Goal: Task Accomplishment & Management: Use online tool/utility

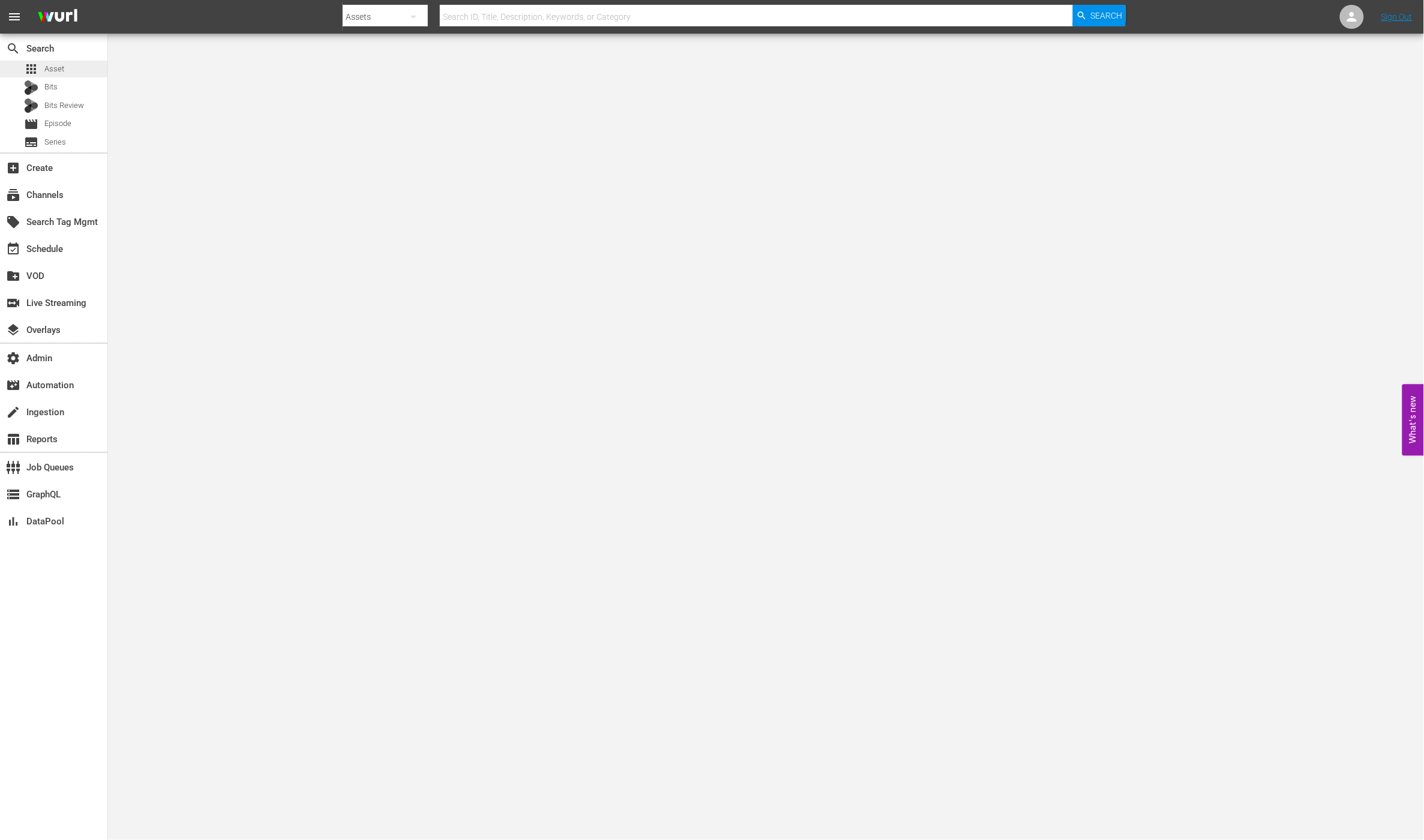
click at [58, 63] on span "Asset" at bounding box center [54, 69] width 20 height 12
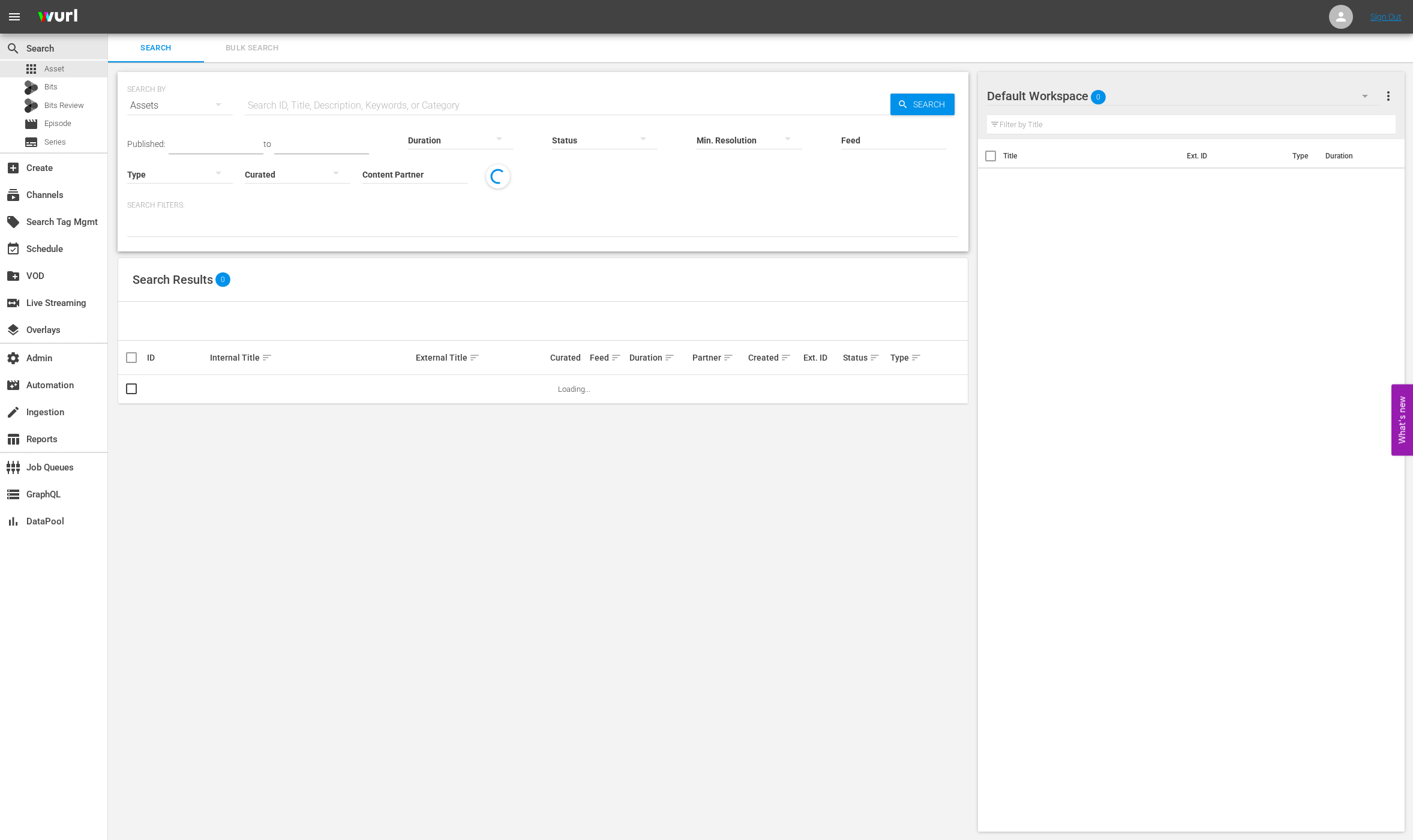
click at [280, 110] on input "text" at bounding box center [567, 105] width 646 height 29
click at [65, 191] on div "subscriptions Channels" at bounding box center [34, 193] width 67 height 11
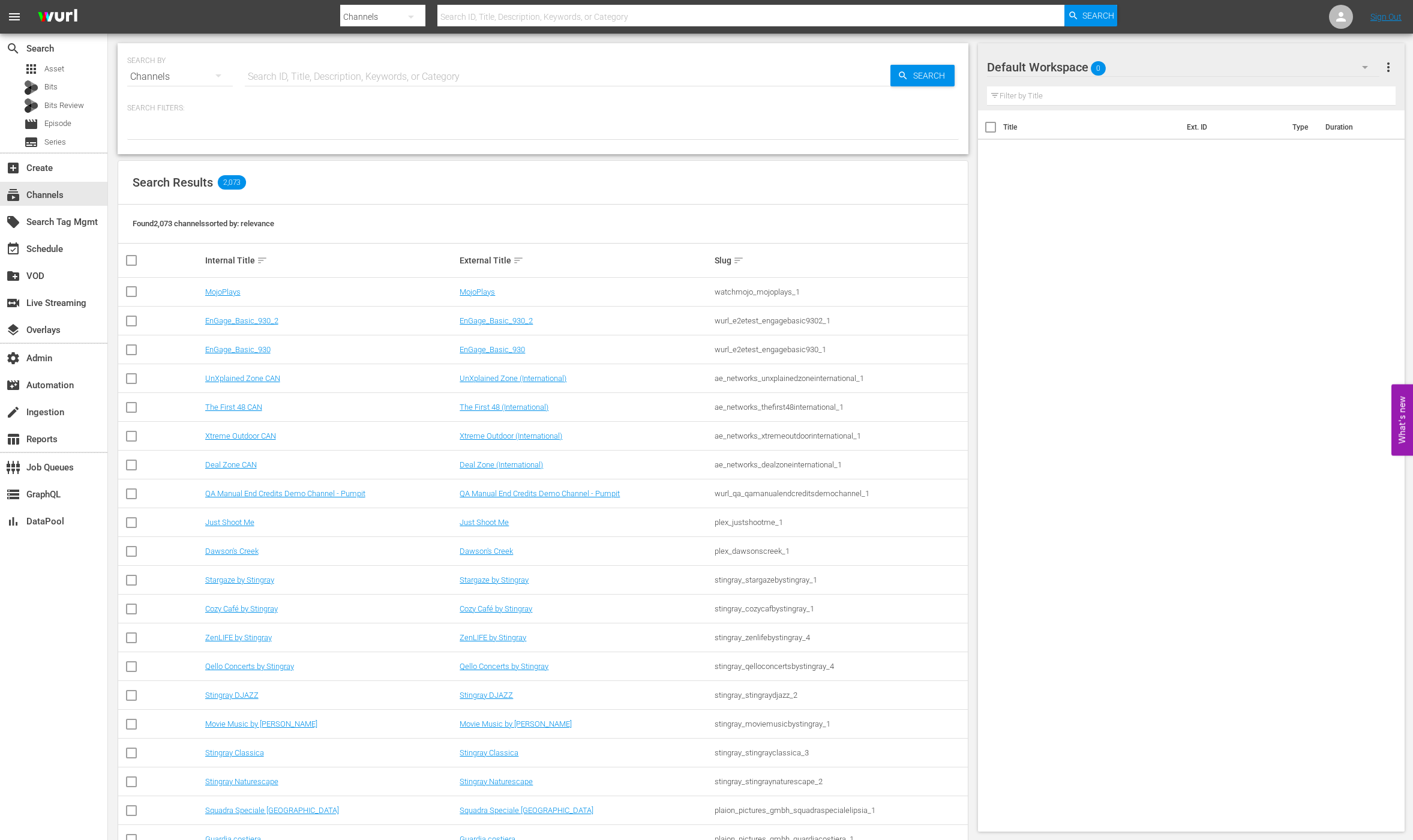
click at [299, 74] on input "text" at bounding box center [567, 77] width 646 height 29
type input "Dry bar"
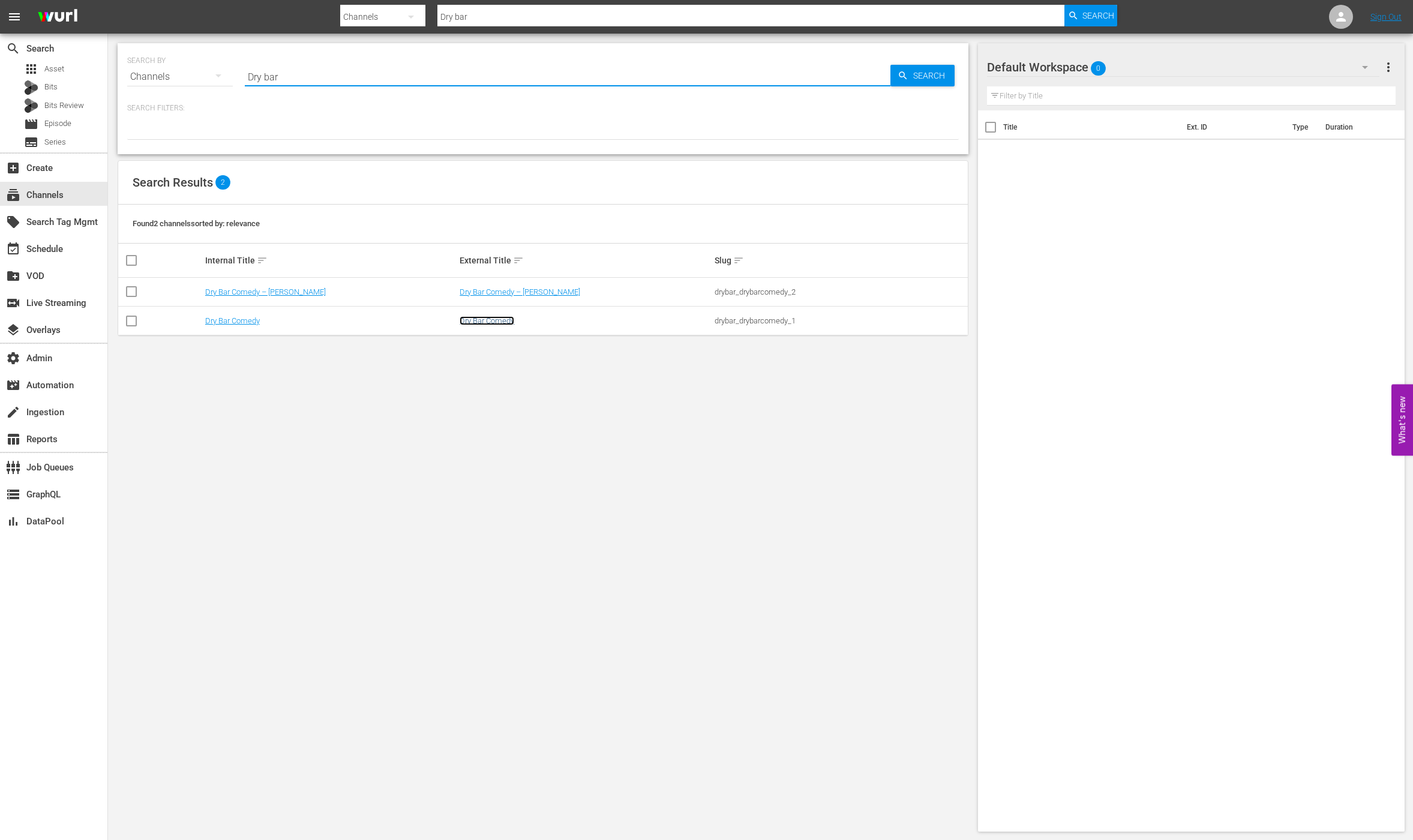
click at [469, 321] on link "Dry Bar Comedy" at bounding box center [486, 320] width 55 height 9
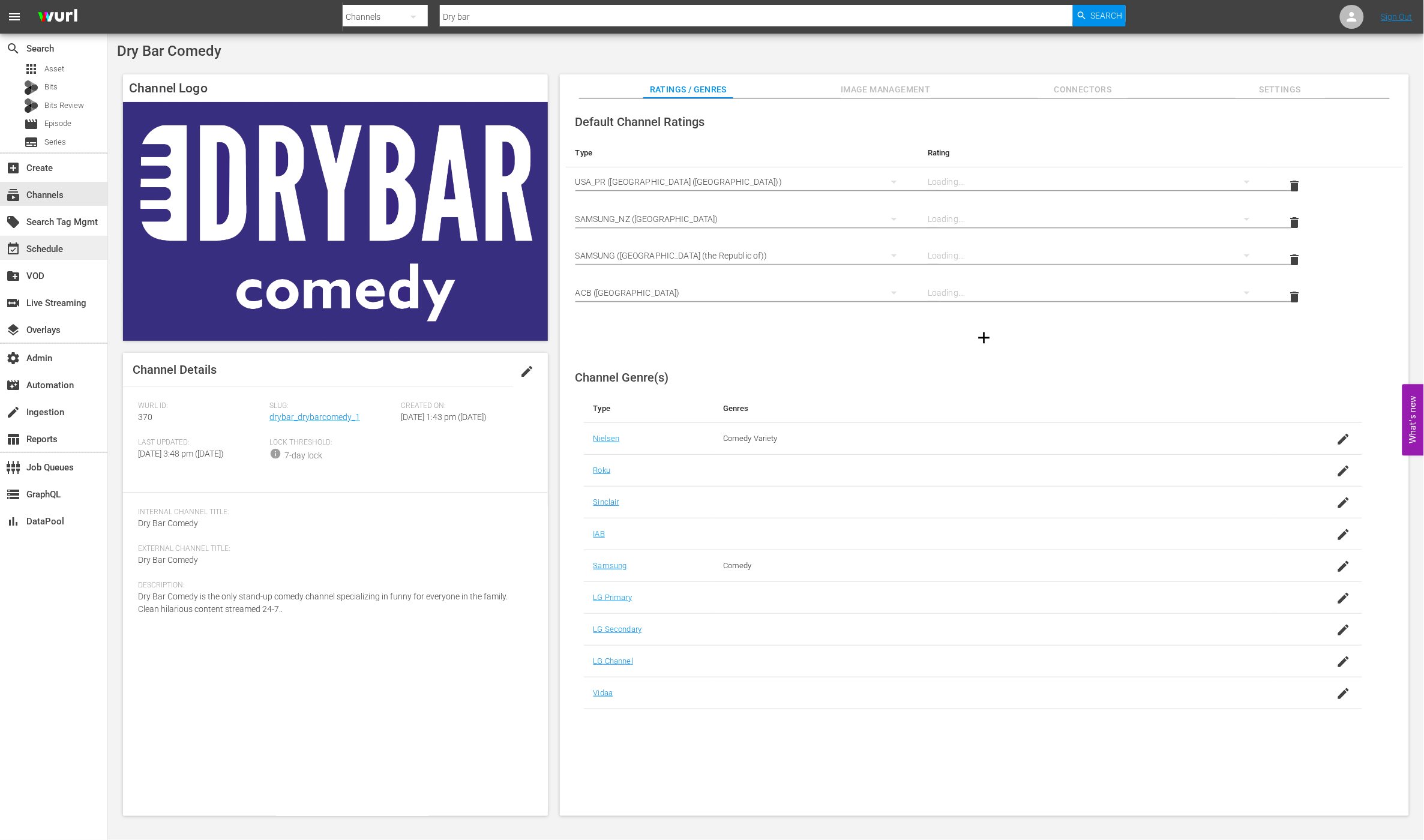
click at [67, 248] on div "event_available Schedule" at bounding box center [53, 248] width 107 height 24
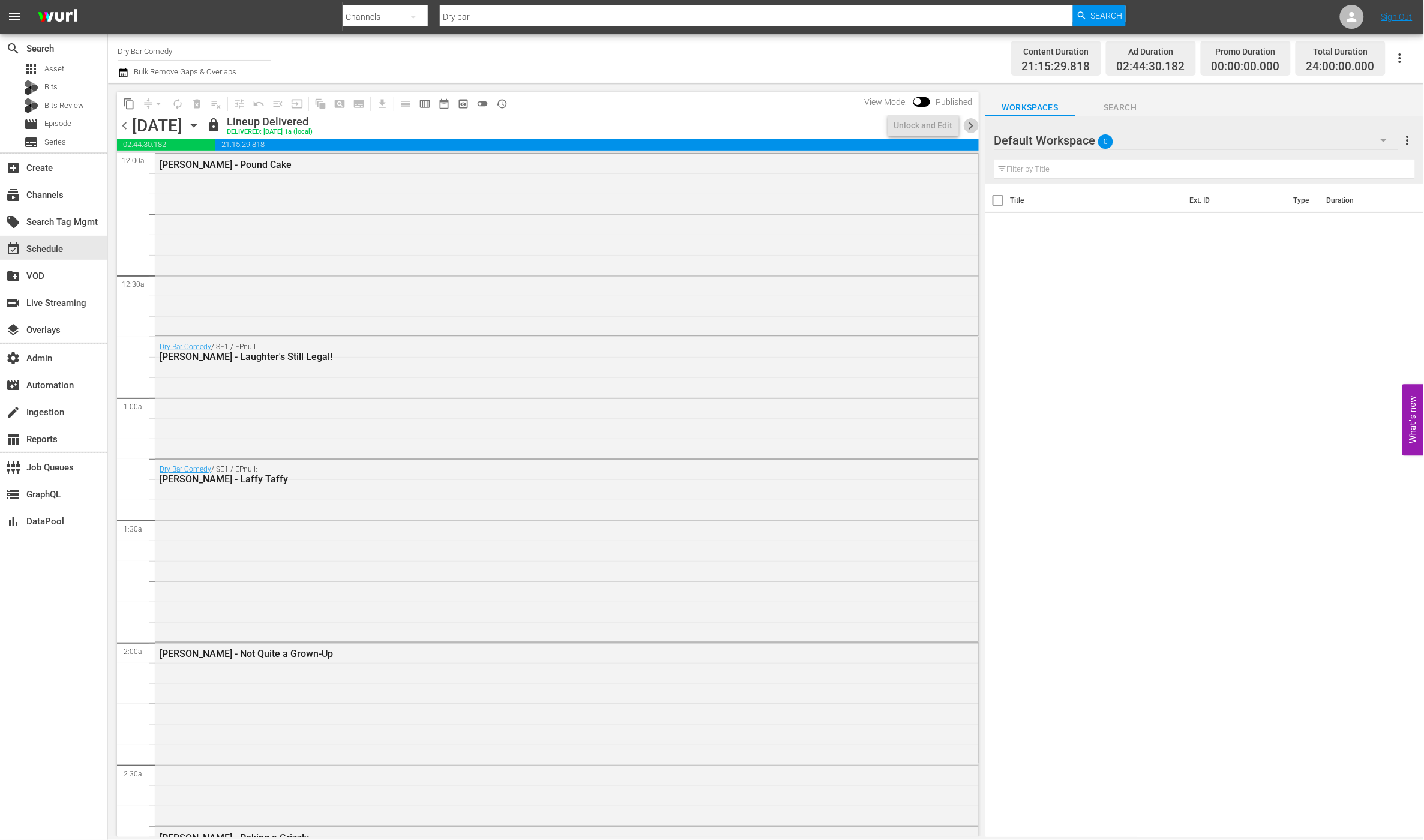
click at [971, 127] on span "chevron_right" at bounding box center [971, 125] width 15 height 15
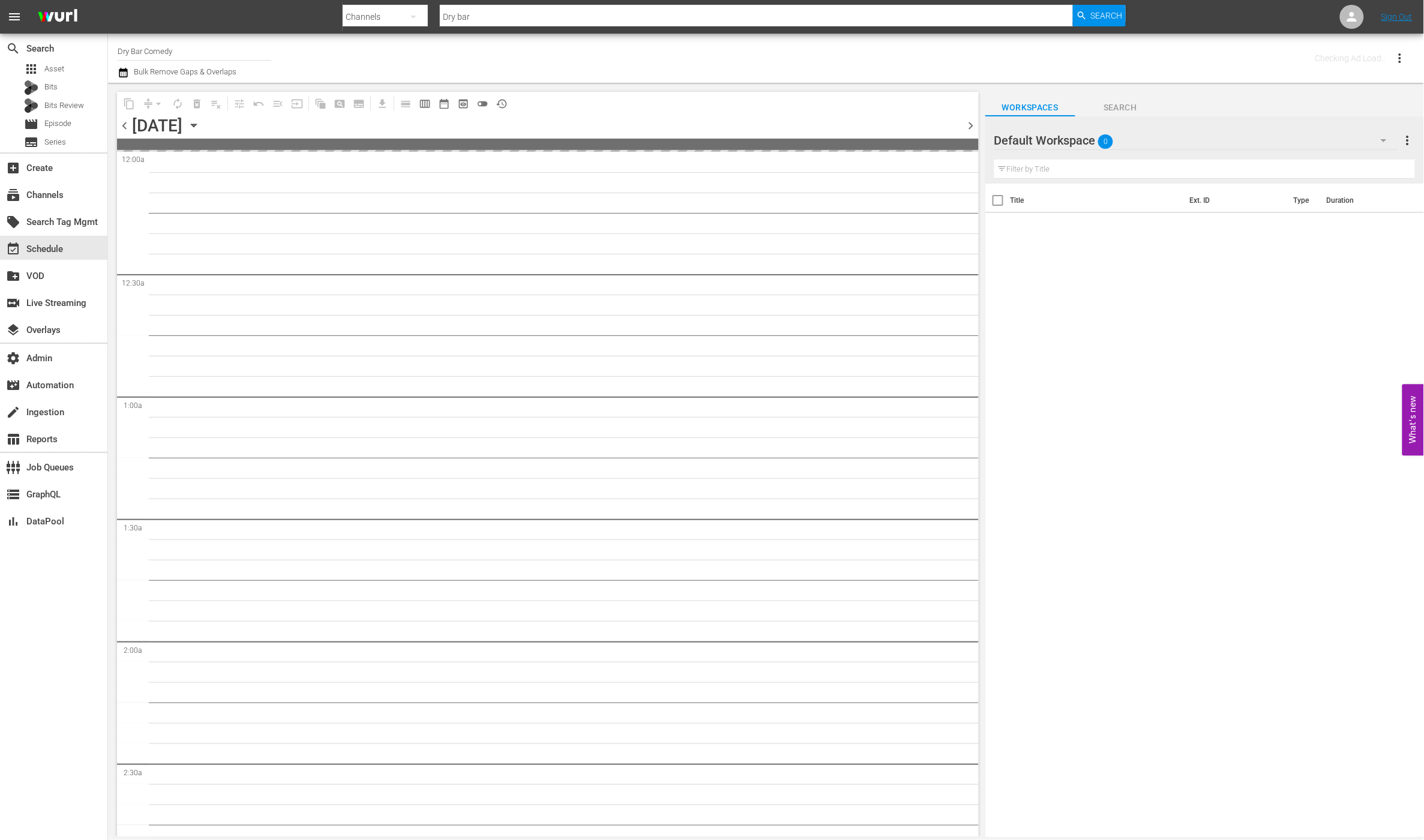
click at [971, 127] on span "chevron_right" at bounding box center [971, 125] width 15 height 15
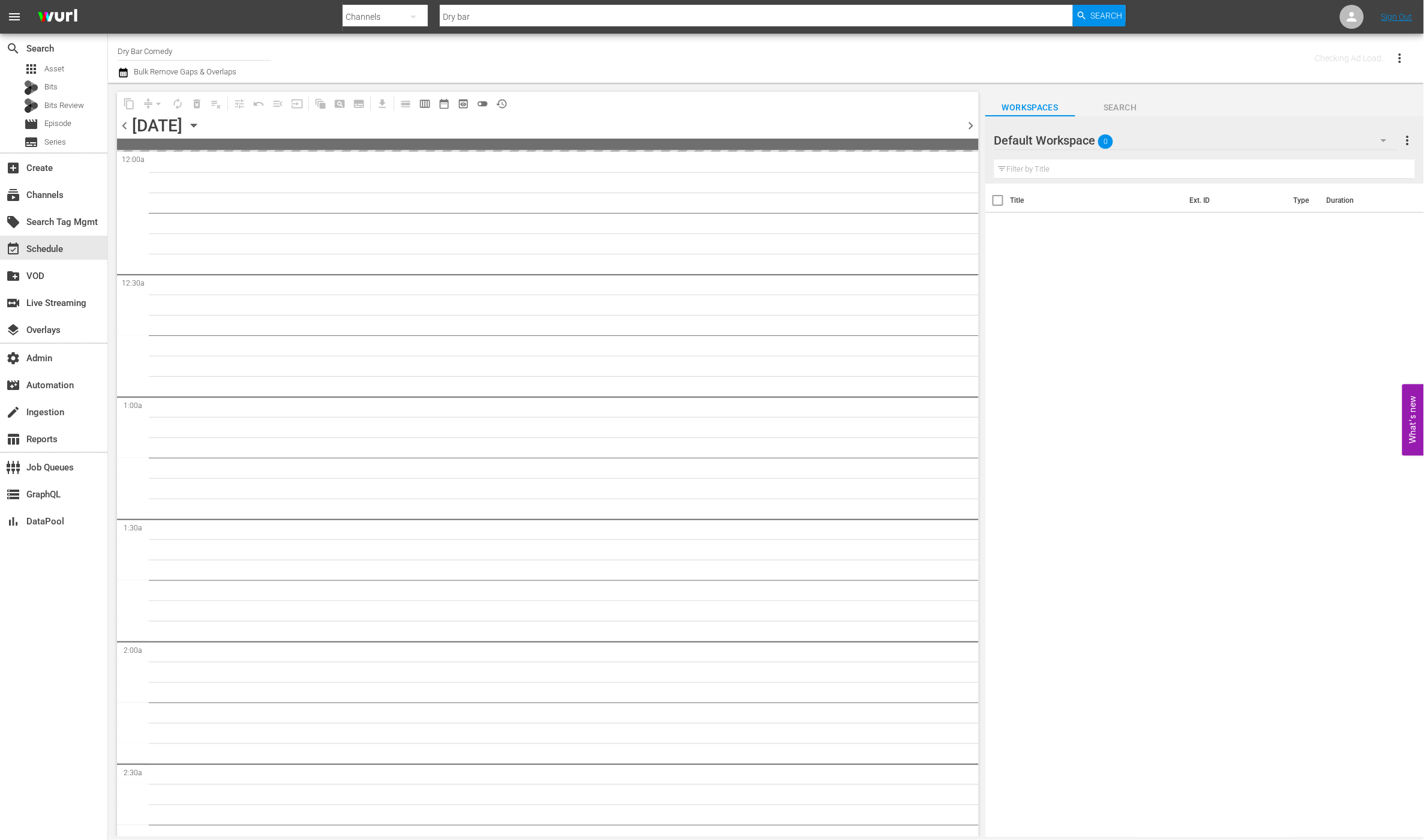
click at [971, 127] on span "chevron_right" at bounding box center [971, 125] width 15 height 15
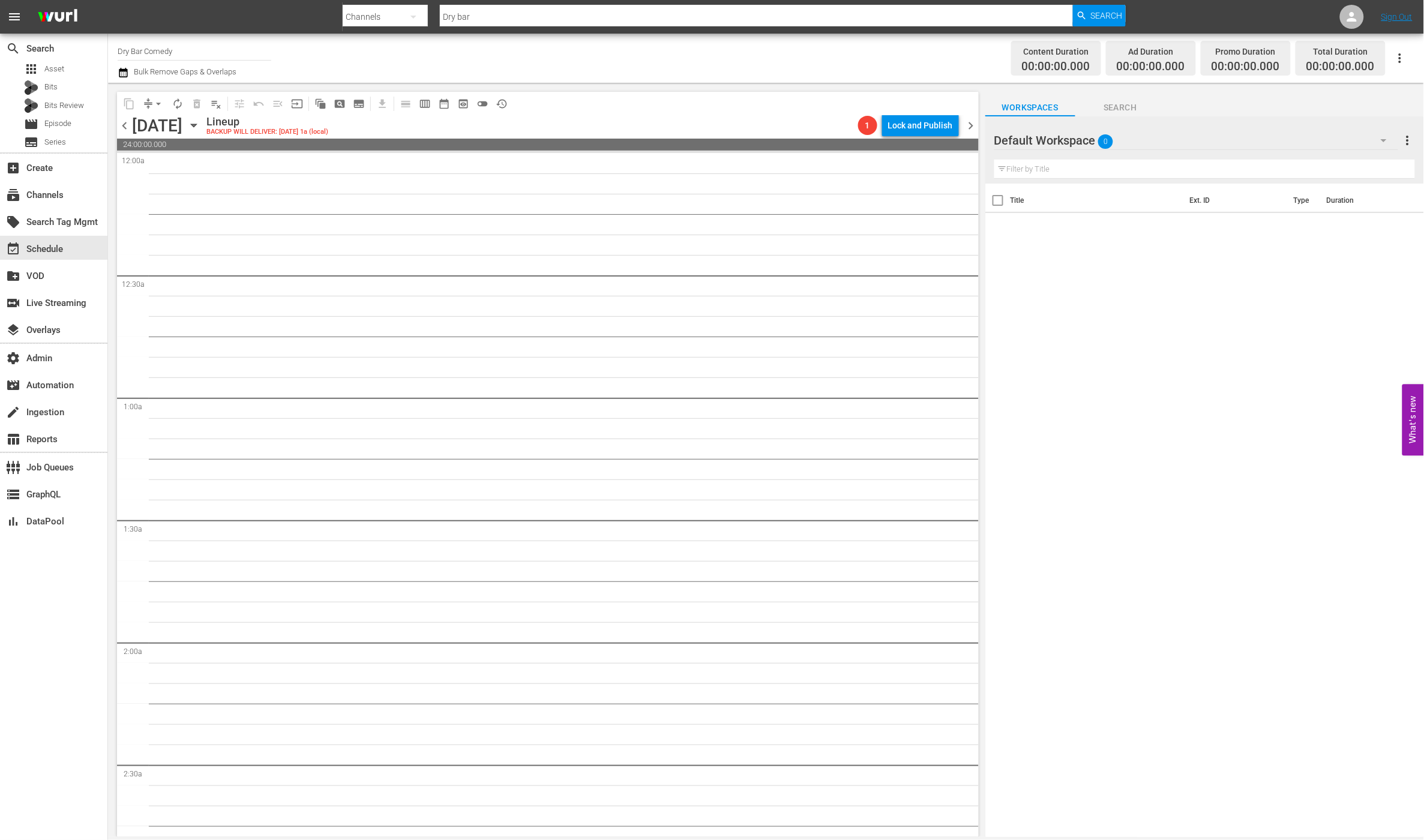
click at [129, 128] on span "chevron_left" at bounding box center [125, 125] width 15 height 15
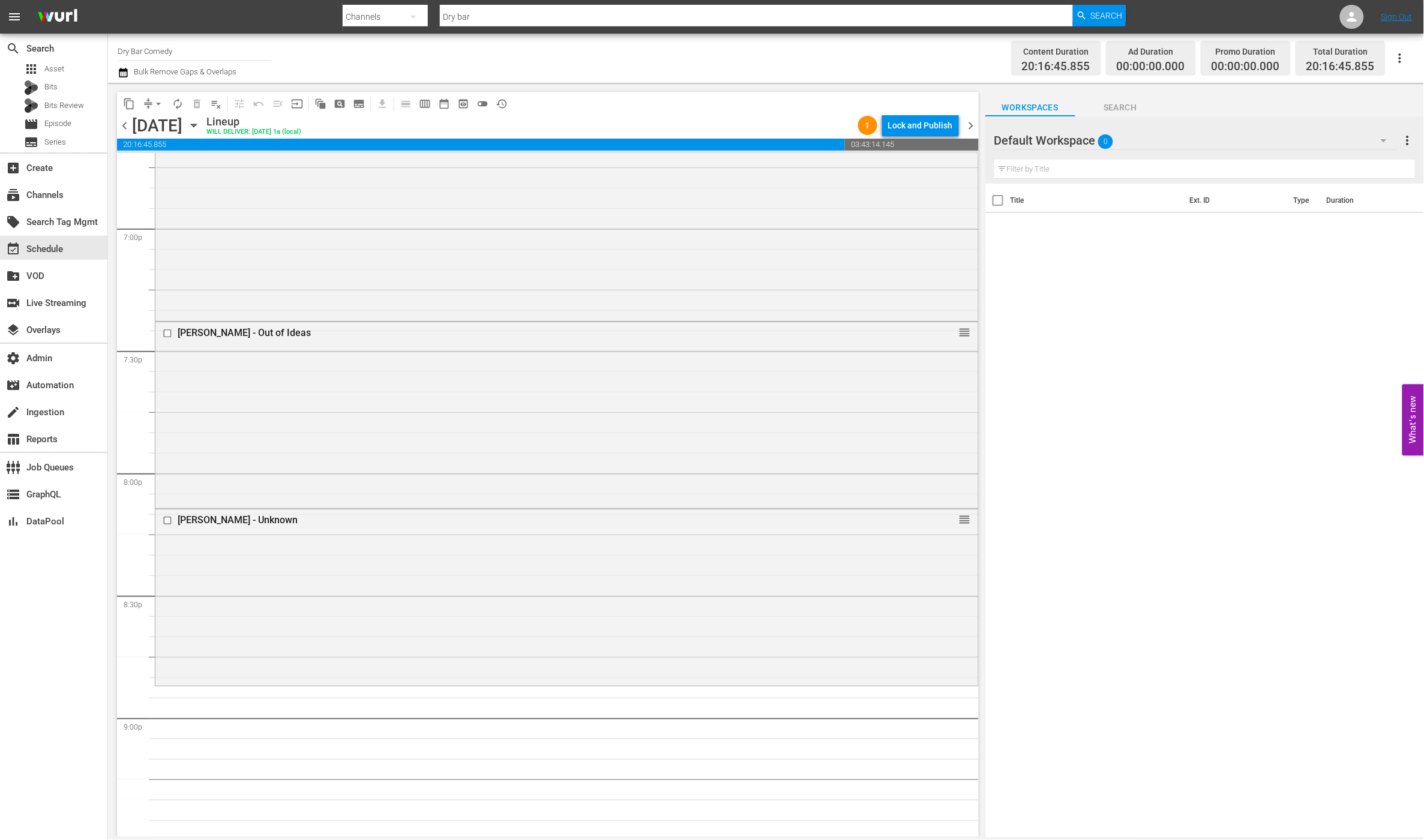
scroll to position [4488, 0]
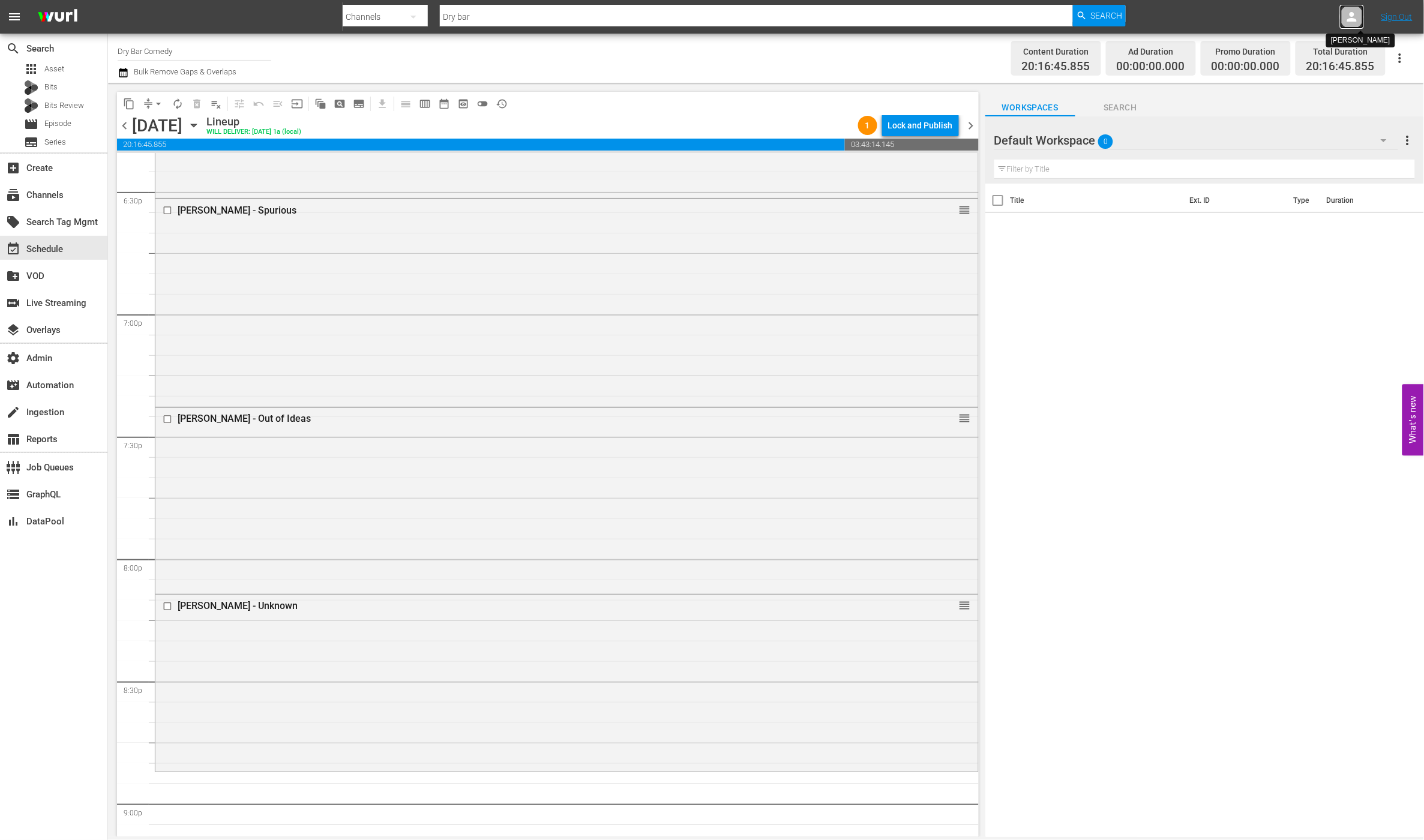
click at [1342, 11] on div at bounding box center [1352, 17] width 24 height 24
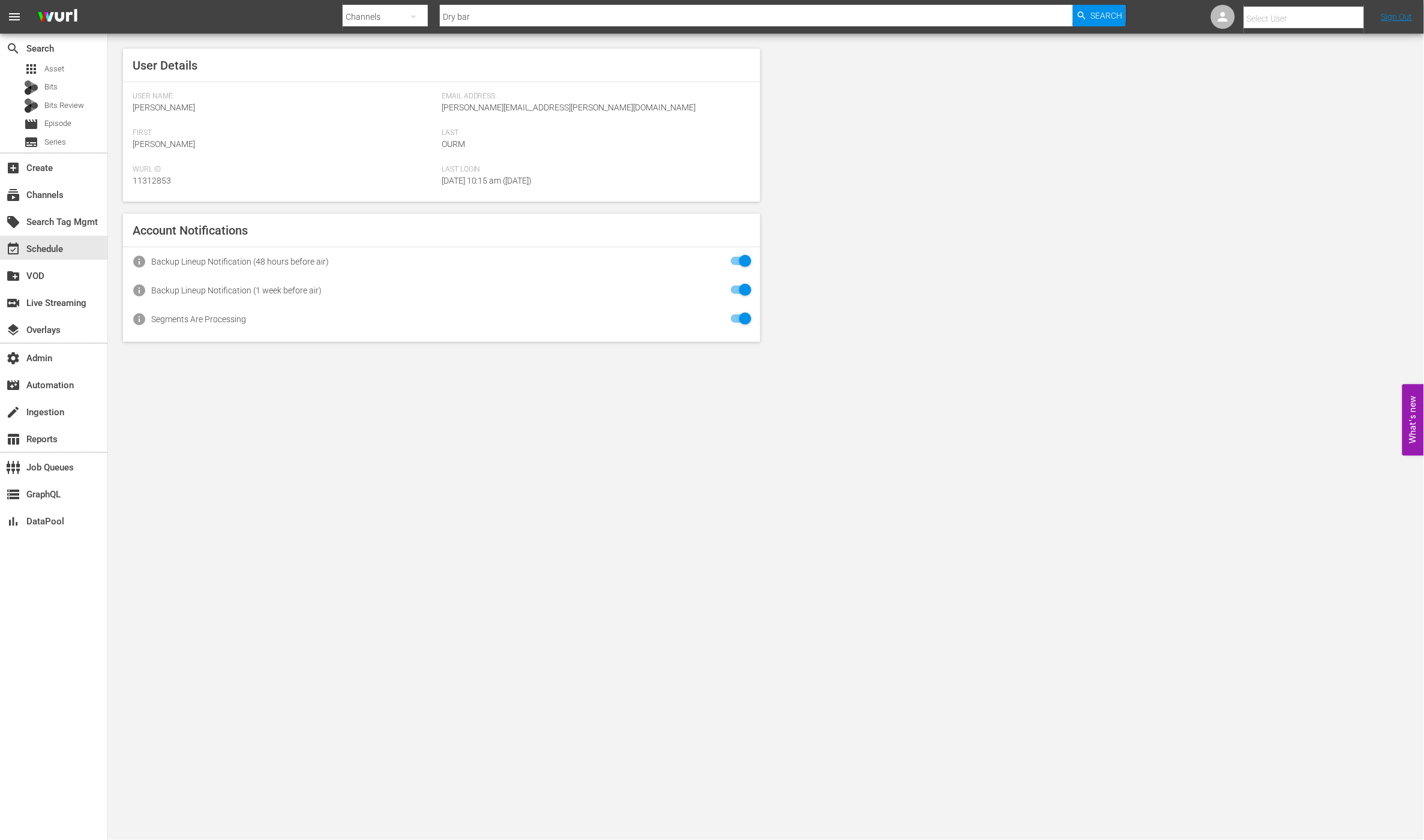
click at [1309, 22] on input "text" at bounding box center [1321, 18] width 154 height 29
click at [1303, 168] on div "[PERSON_NAME] <[PERSON_NAME][EMAIL_ADDRESS][PERSON_NAME][DOMAIN_NAME]>" at bounding box center [1284, 166] width 187 height 29
type input "[PERSON_NAME] (11314900)"
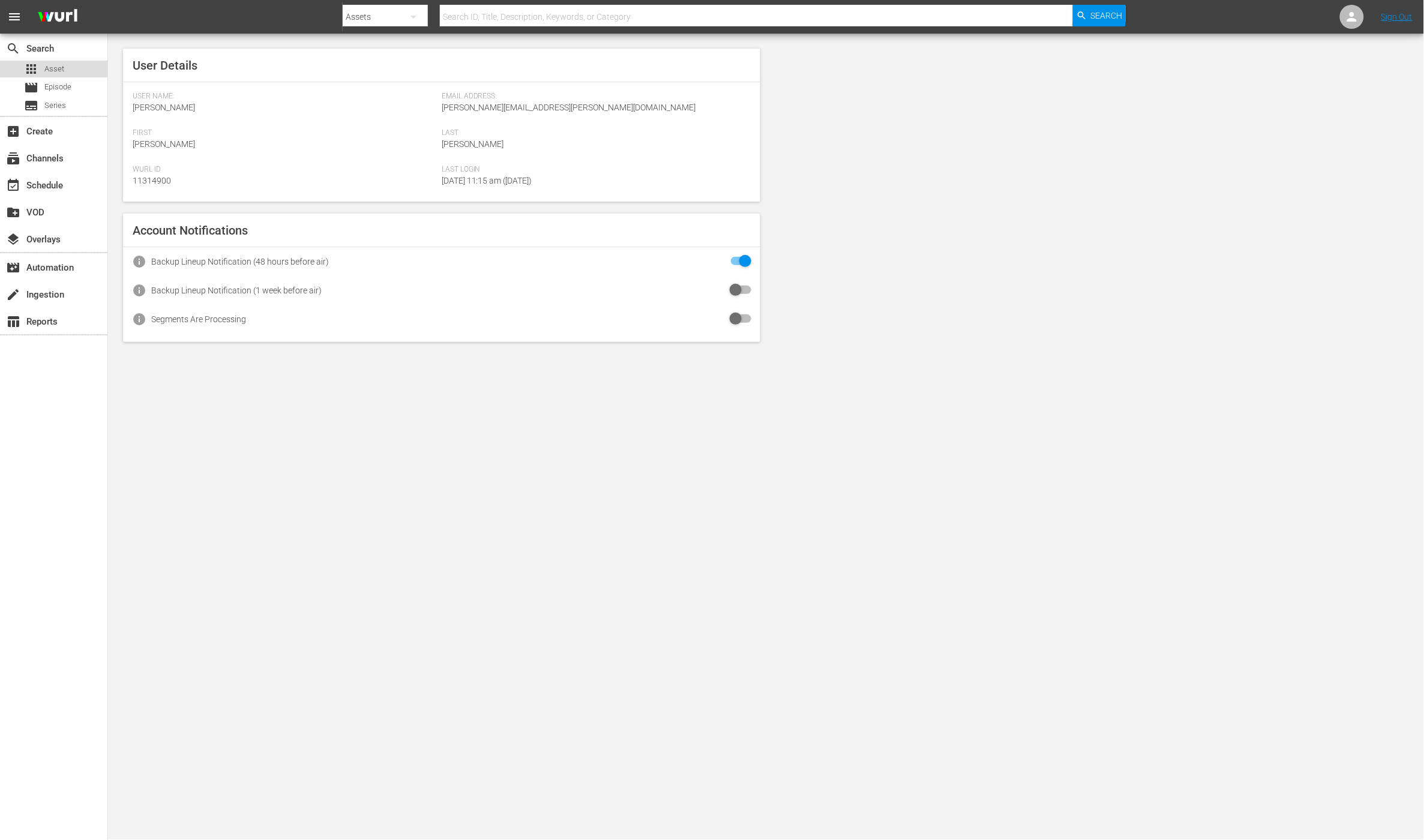
click at [73, 73] on div "apps Asset" at bounding box center [53, 69] width 107 height 17
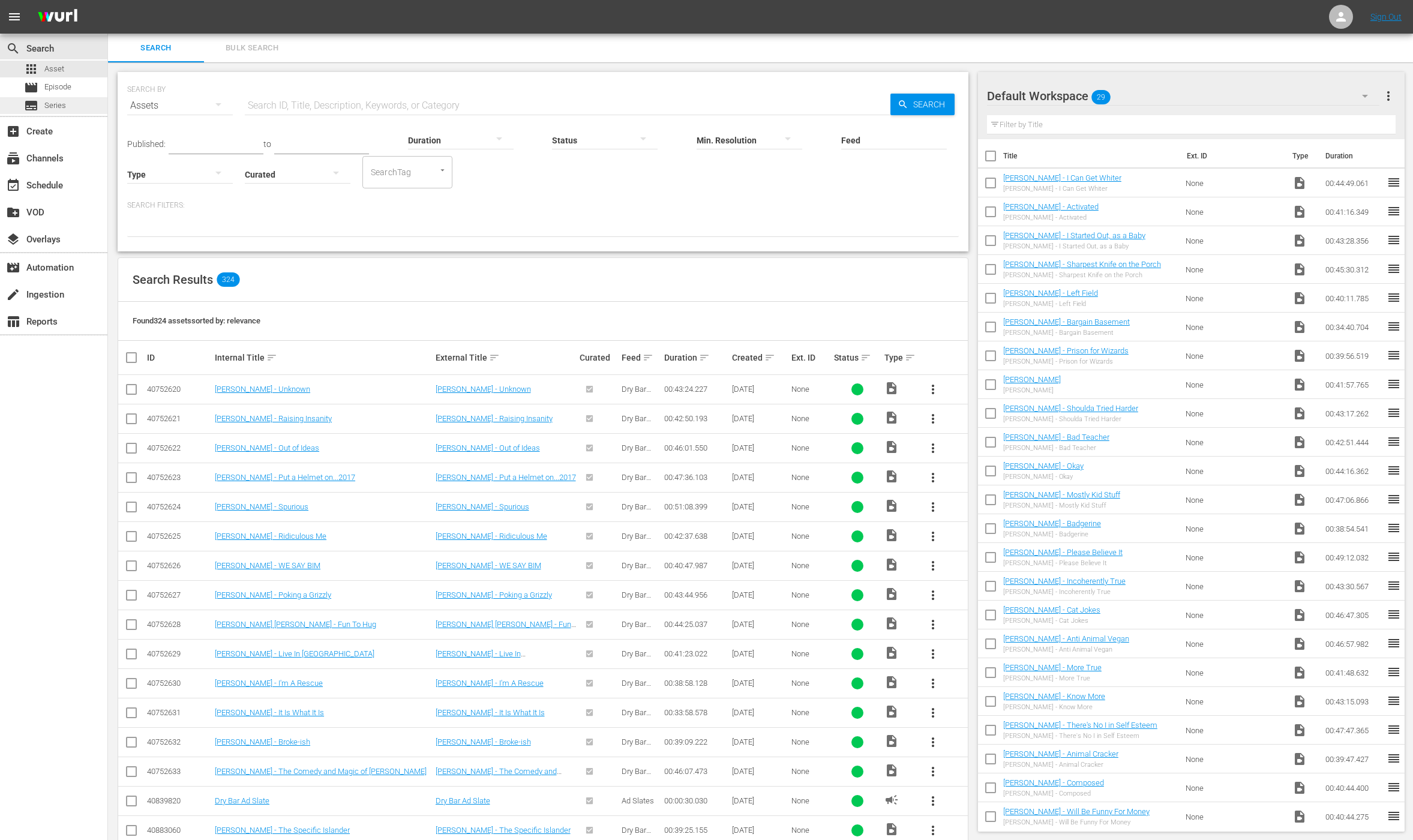
click at [83, 112] on div "subtitles Series" at bounding box center [53, 105] width 107 height 17
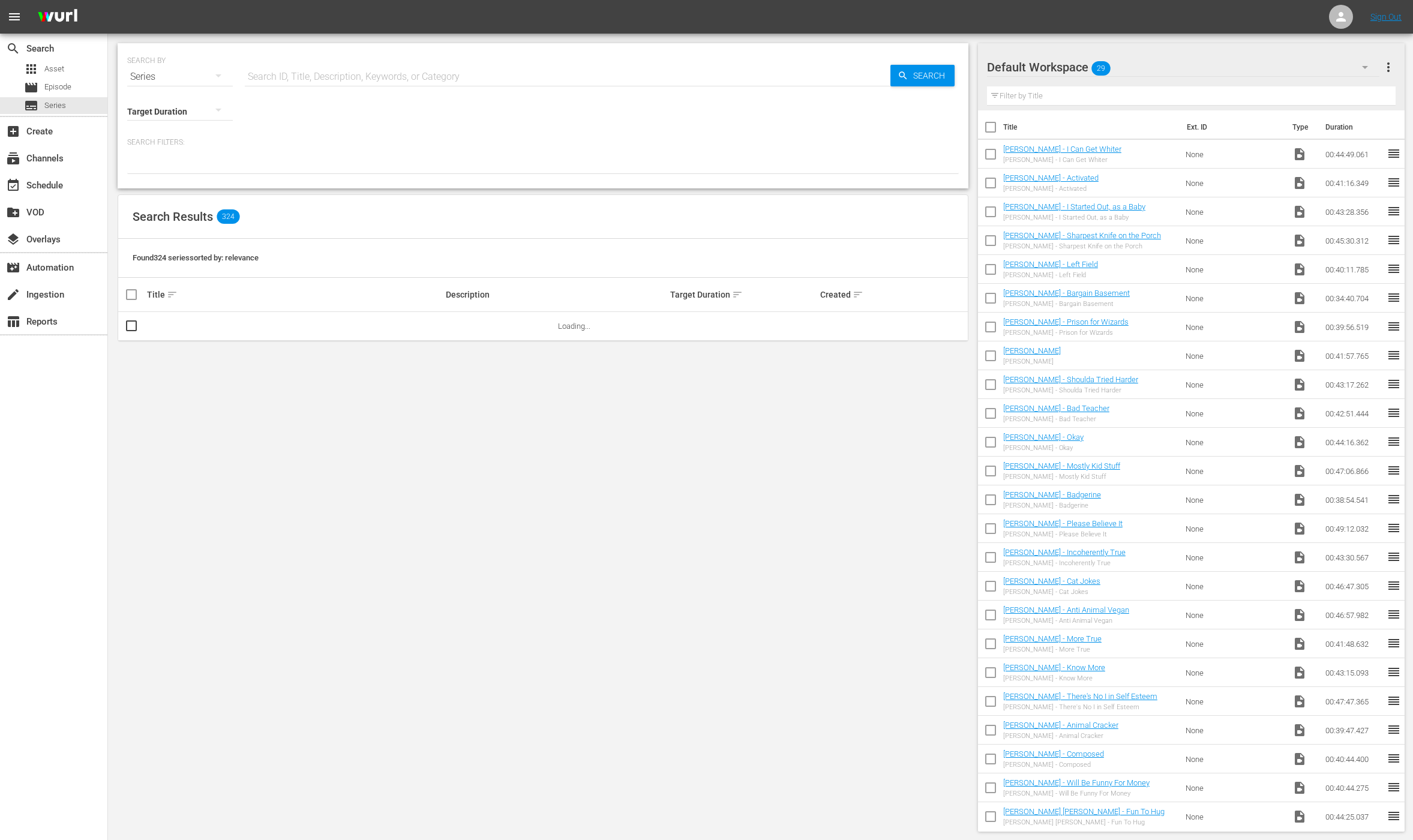
click at [62, 143] on div "add_box Create" at bounding box center [53, 131] width 107 height 27
click at [64, 154] on div "subscriptions Channels" at bounding box center [34, 156] width 67 height 11
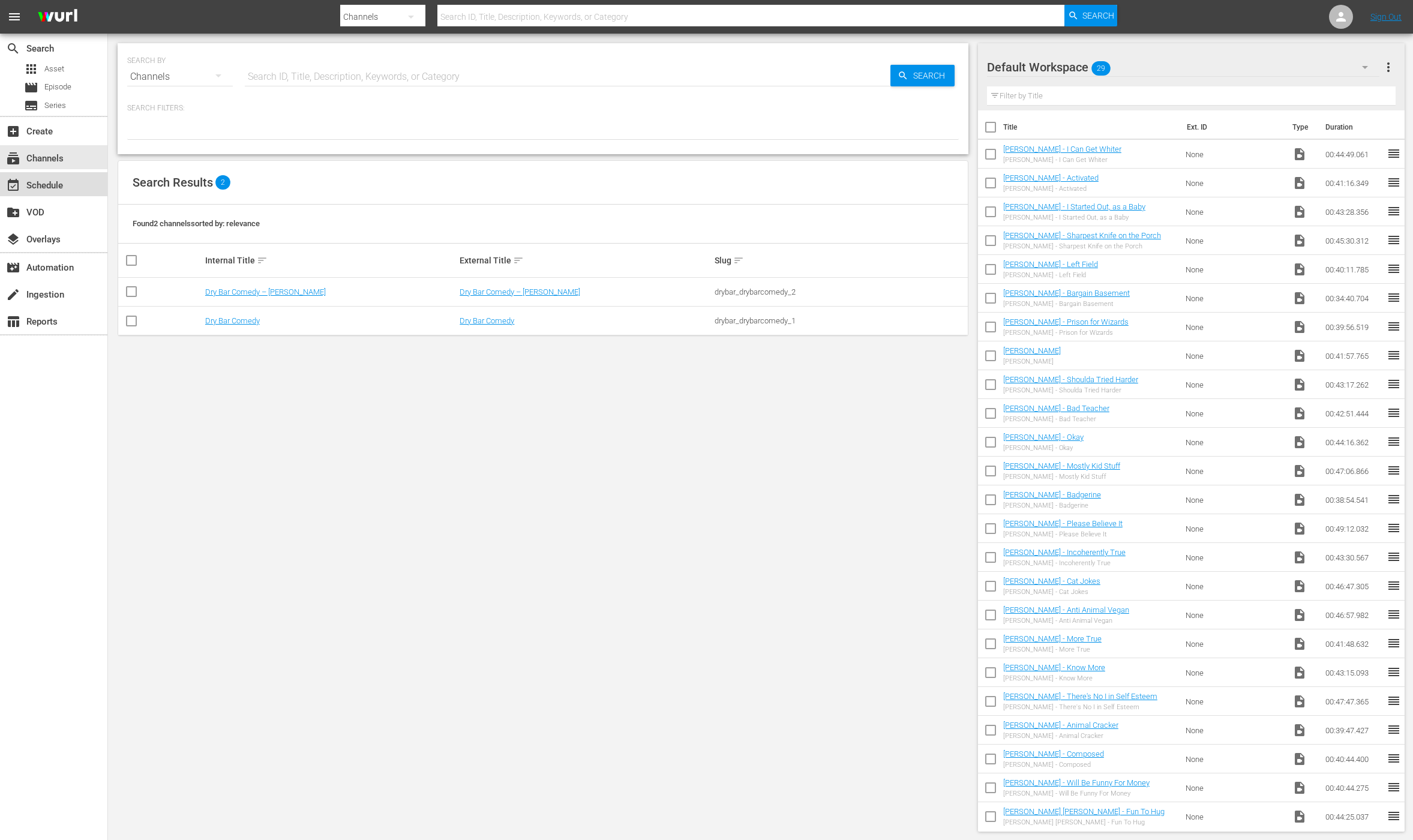
click at [50, 194] on div "event_available Schedule" at bounding box center [53, 185] width 107 height 24
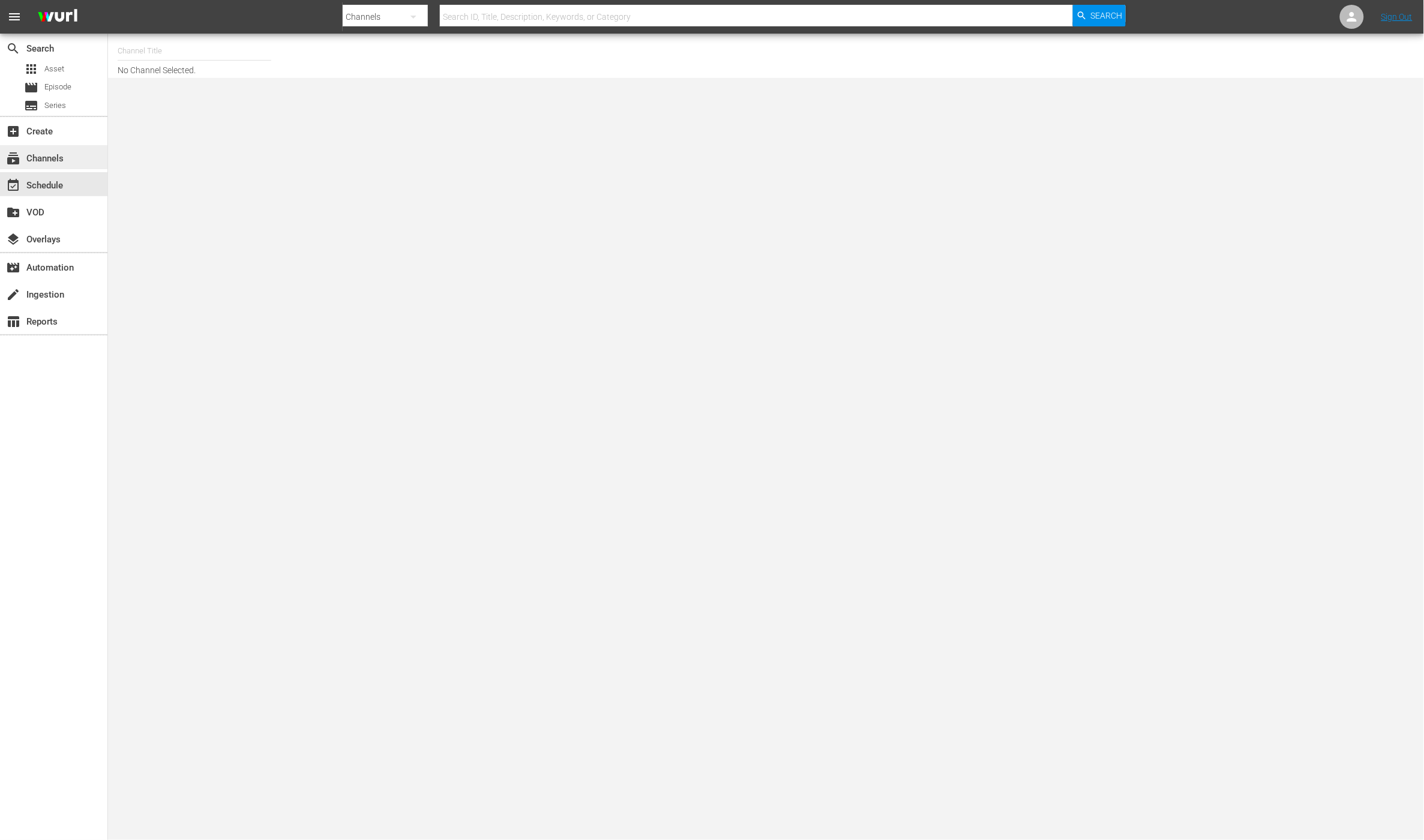
click at [63, 154] on div "subscriptions Channels" at bounding box center [34, 156] width 67 height 11
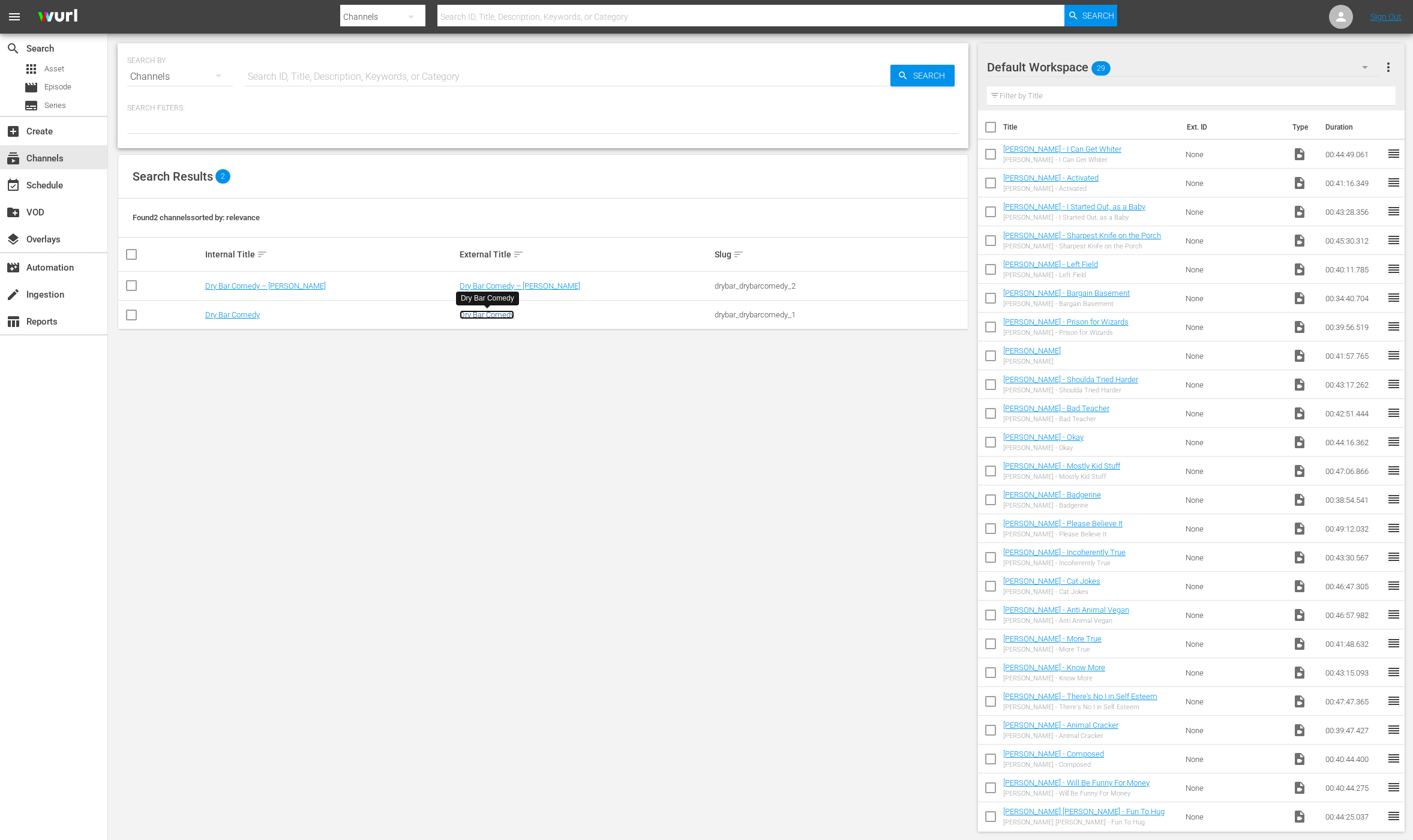
click at [470, 315] on link "Dry Bar Comedy" at bounding box center [486, 314] width 55 height 9
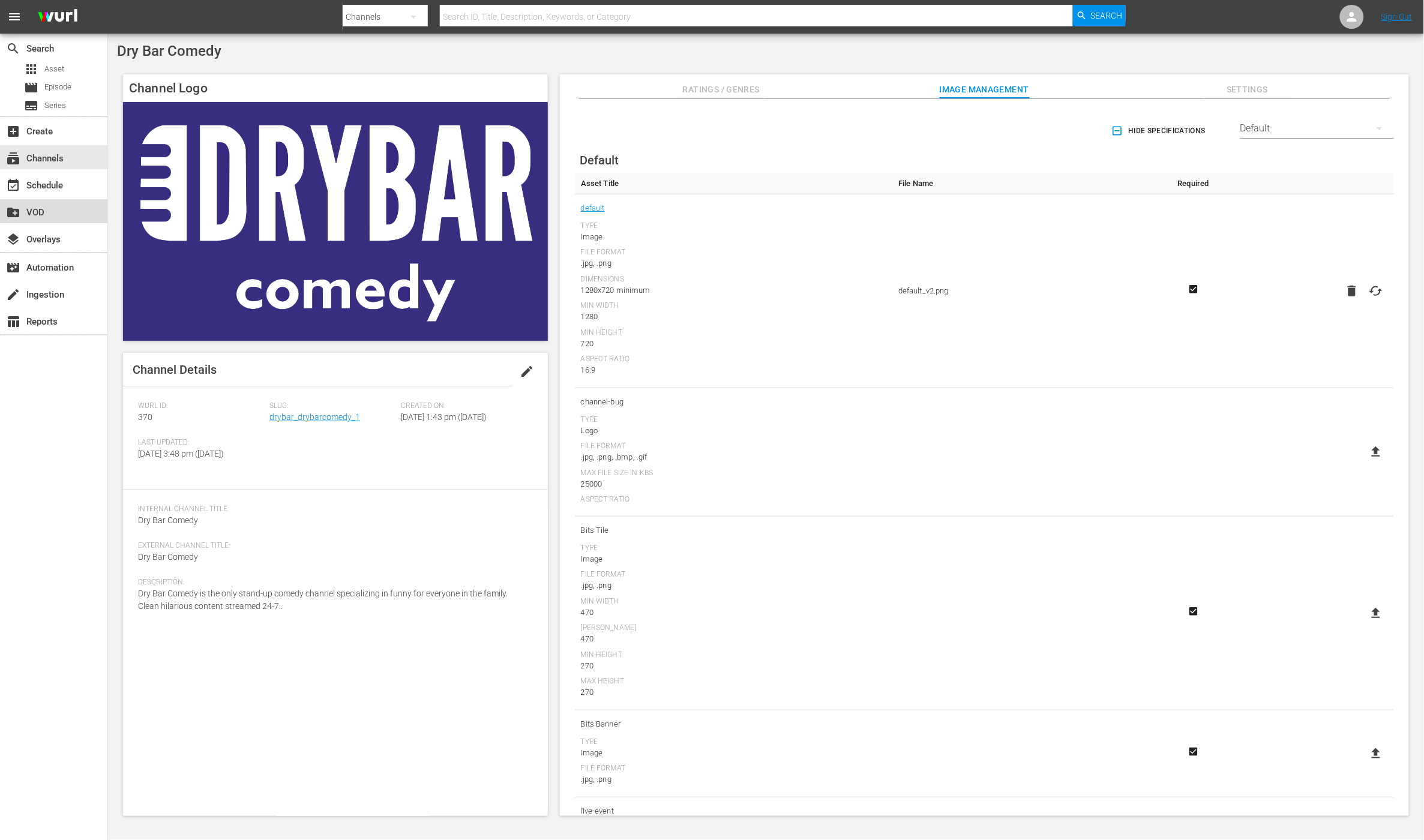
click at [57, 213] on div "create_new_folder VOD" at bounding box center [34, 211] width 67 height 11
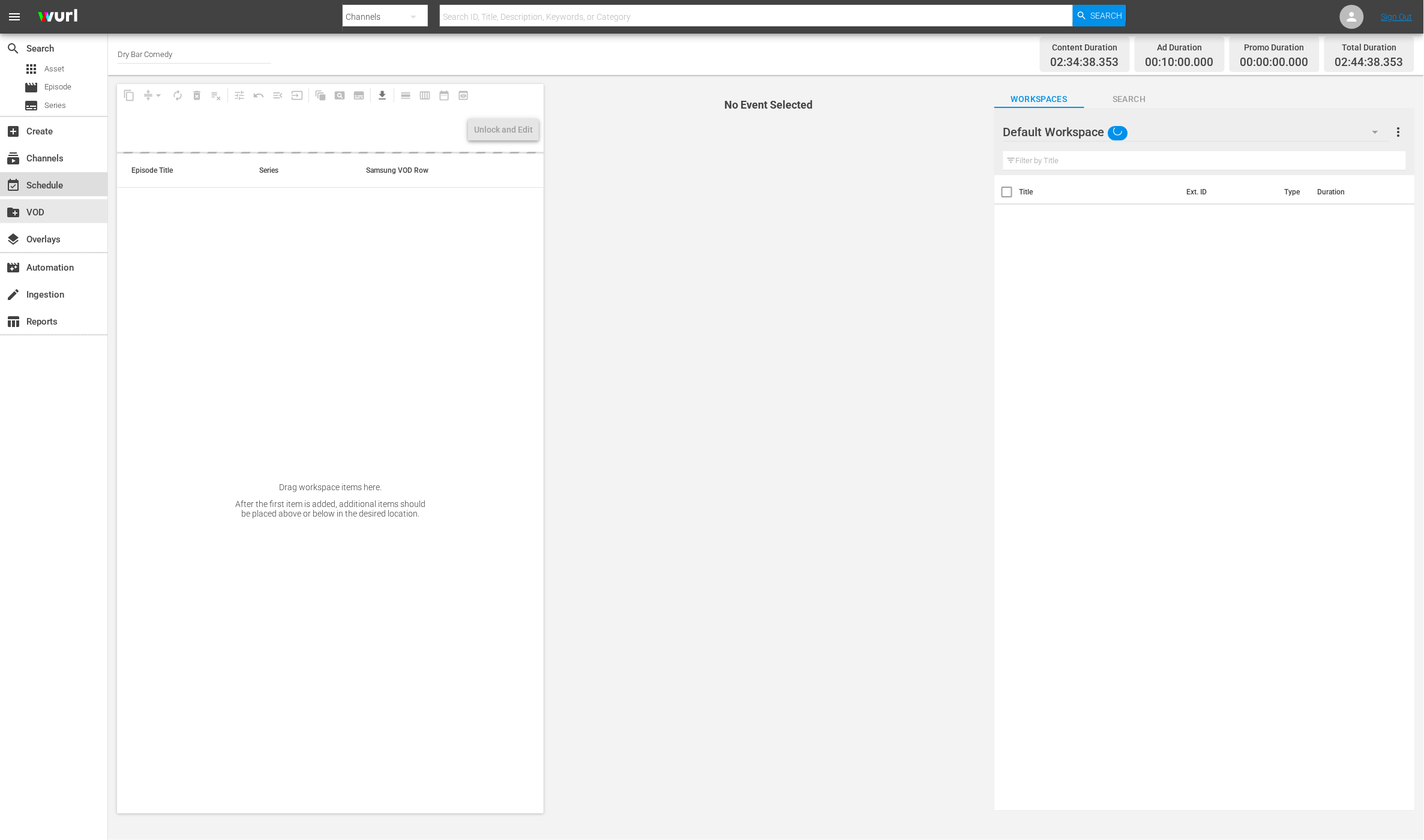
click at [57, 189] on div "event_available Schedule" at bounding box center [34, 183] width 67 height 11
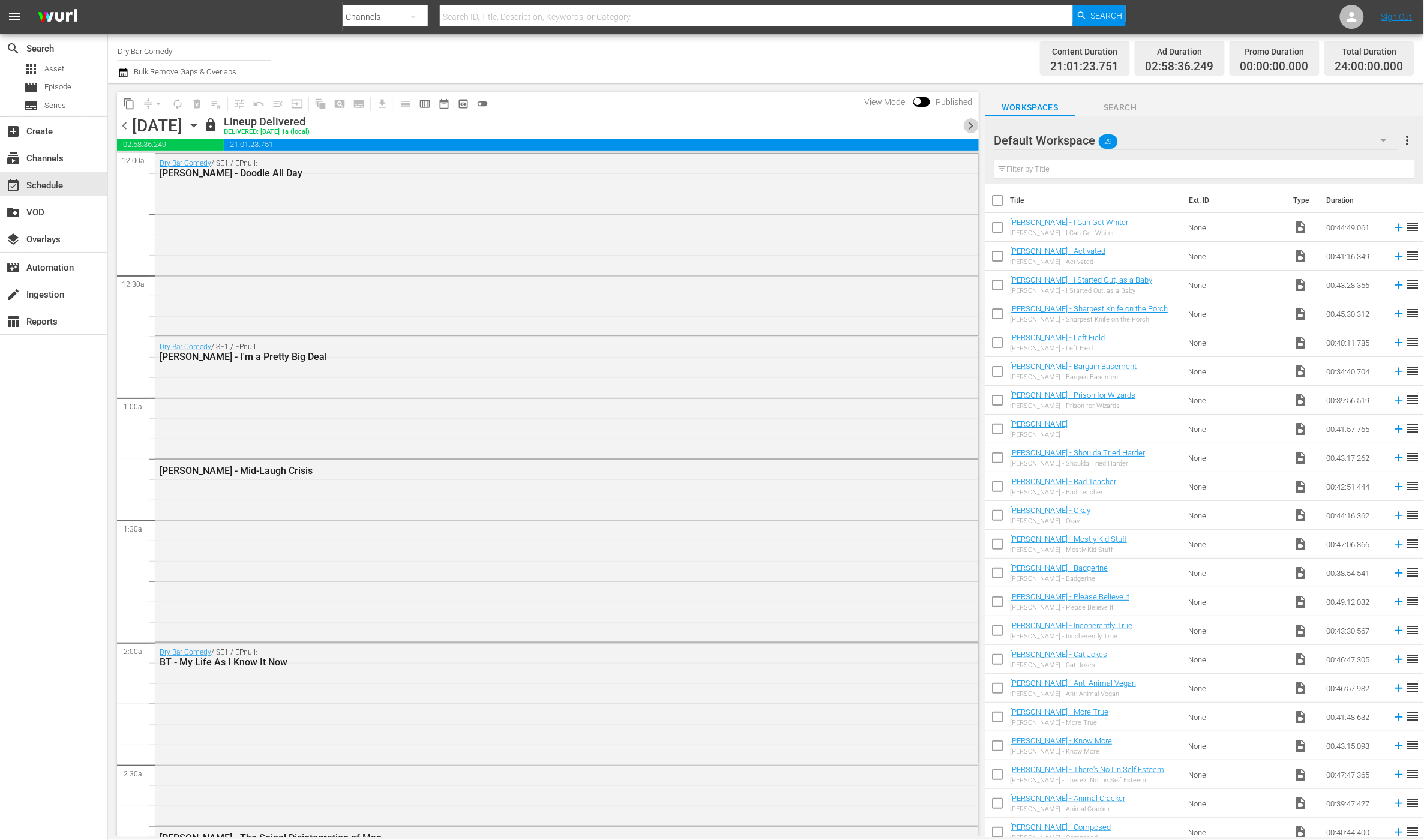
click at [966, 125] on span "chevron_right" at bounding box center [971, 125] width 15 height 15
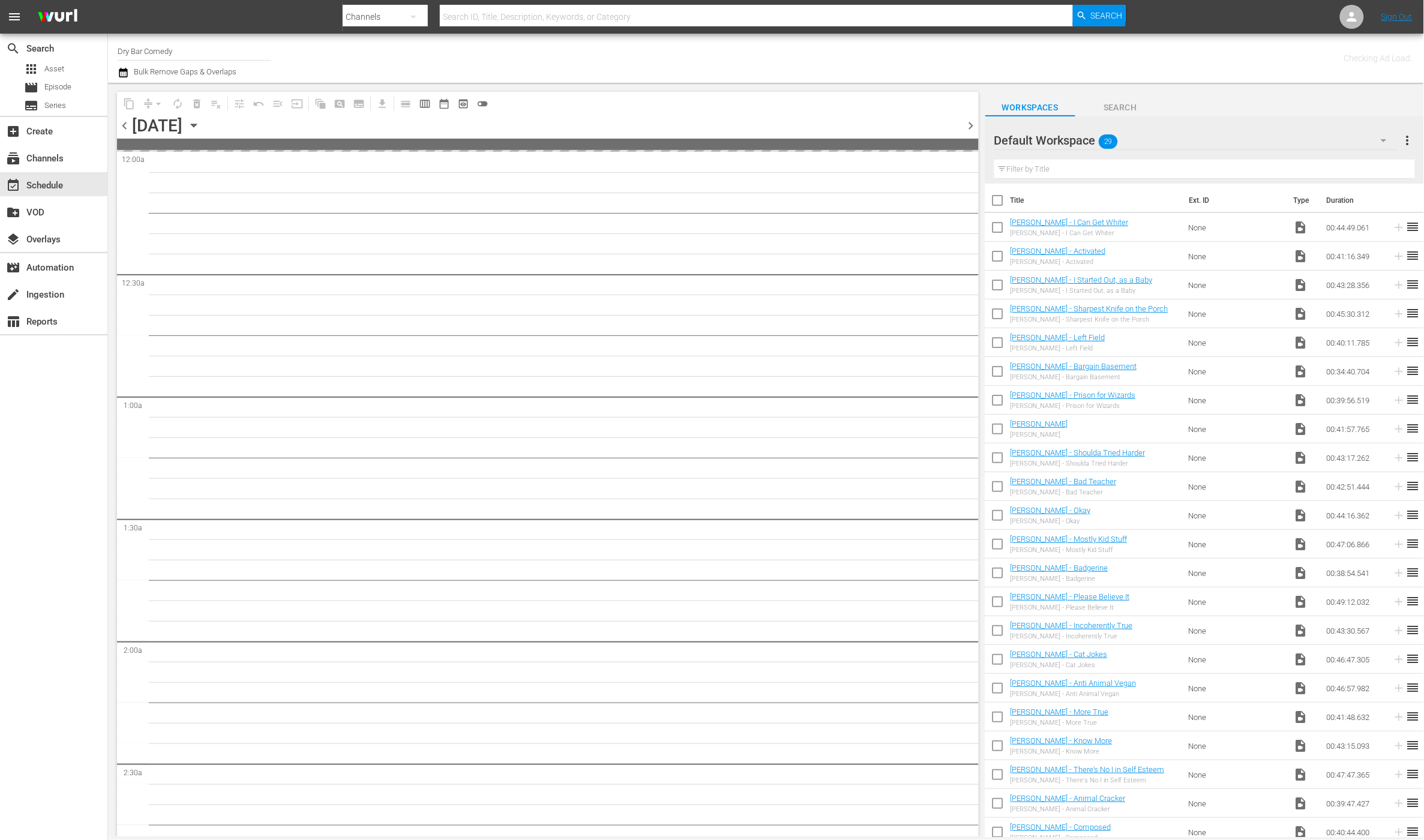
click at [966, 125] on span "chevron_right" at bounding box center [971, 125] width 15 height 15
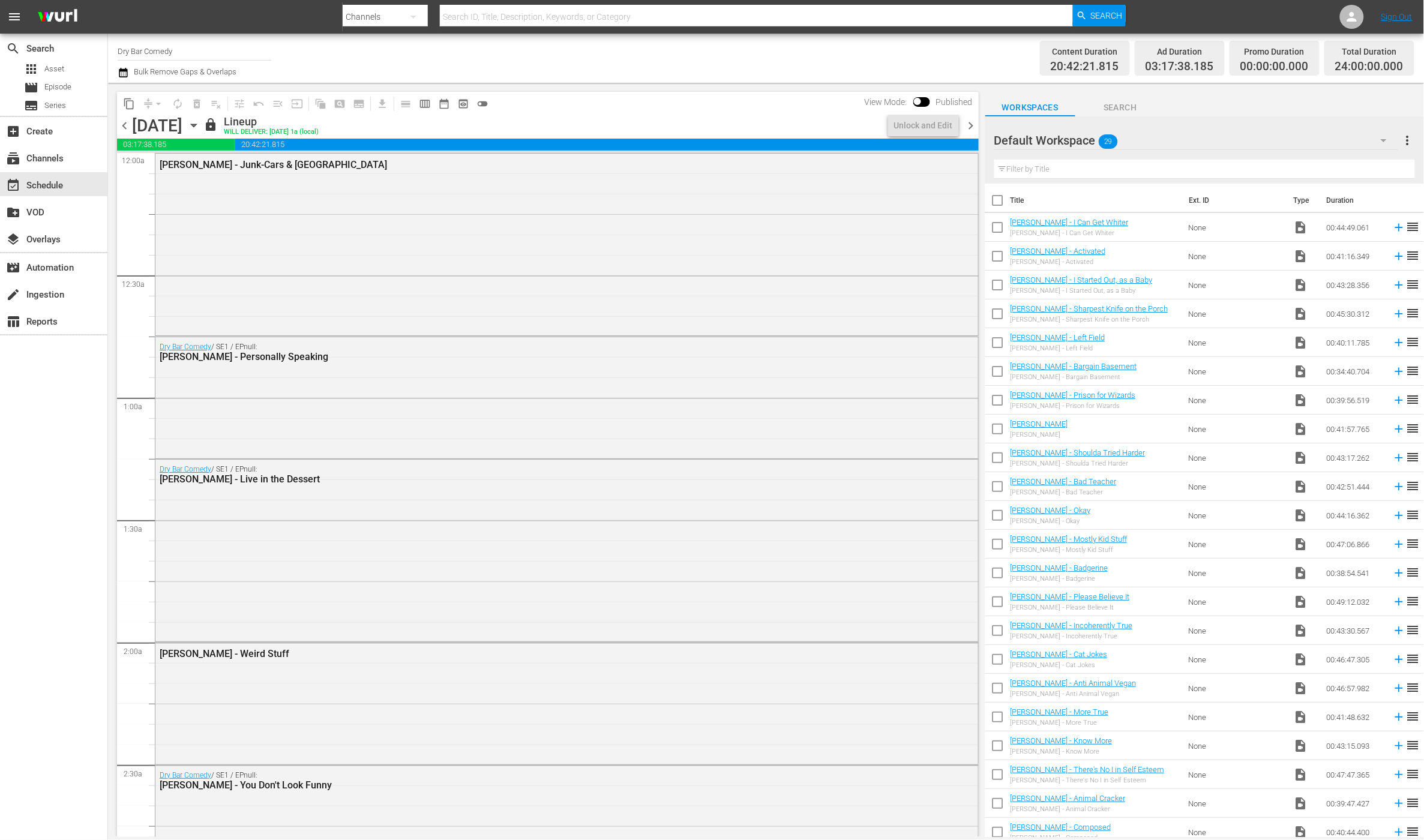
click at [972, 126] on span "chevron_right" at bounding box center [971, 125] width 15 height 15
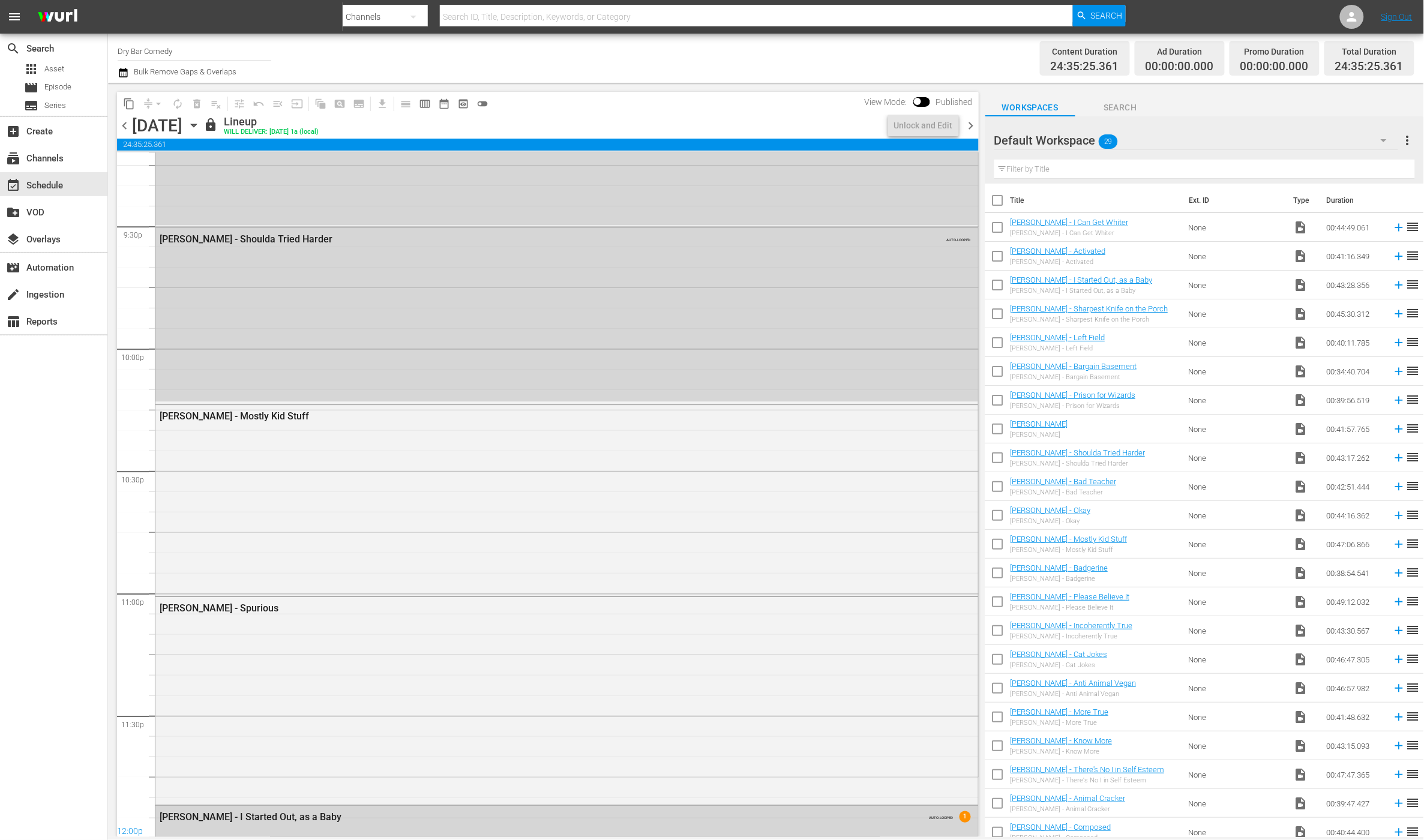
scroll to position [4947, 0]
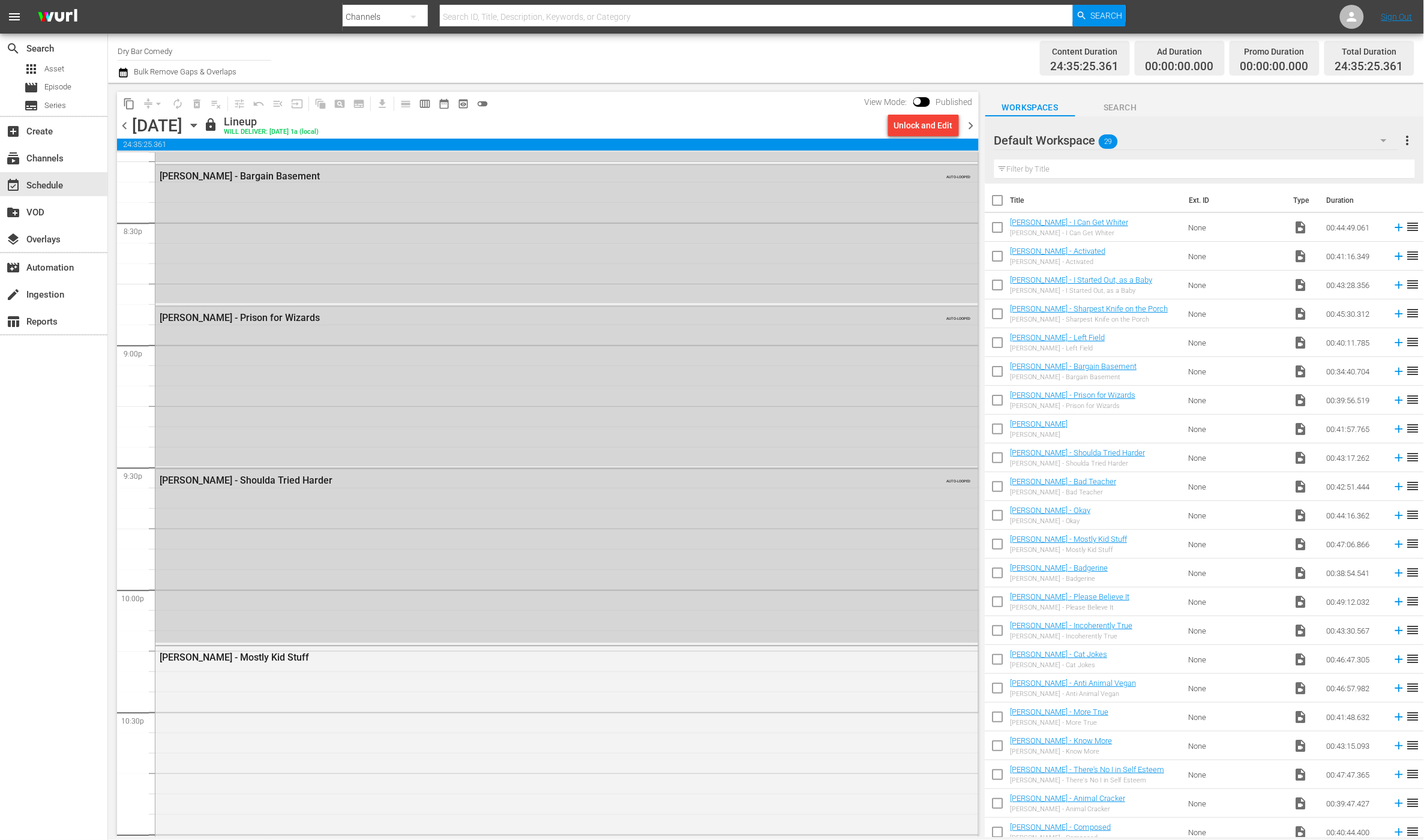
click at [969, 129] on span "chevron_right" at bounding box center [971, 125] width 15 height 15
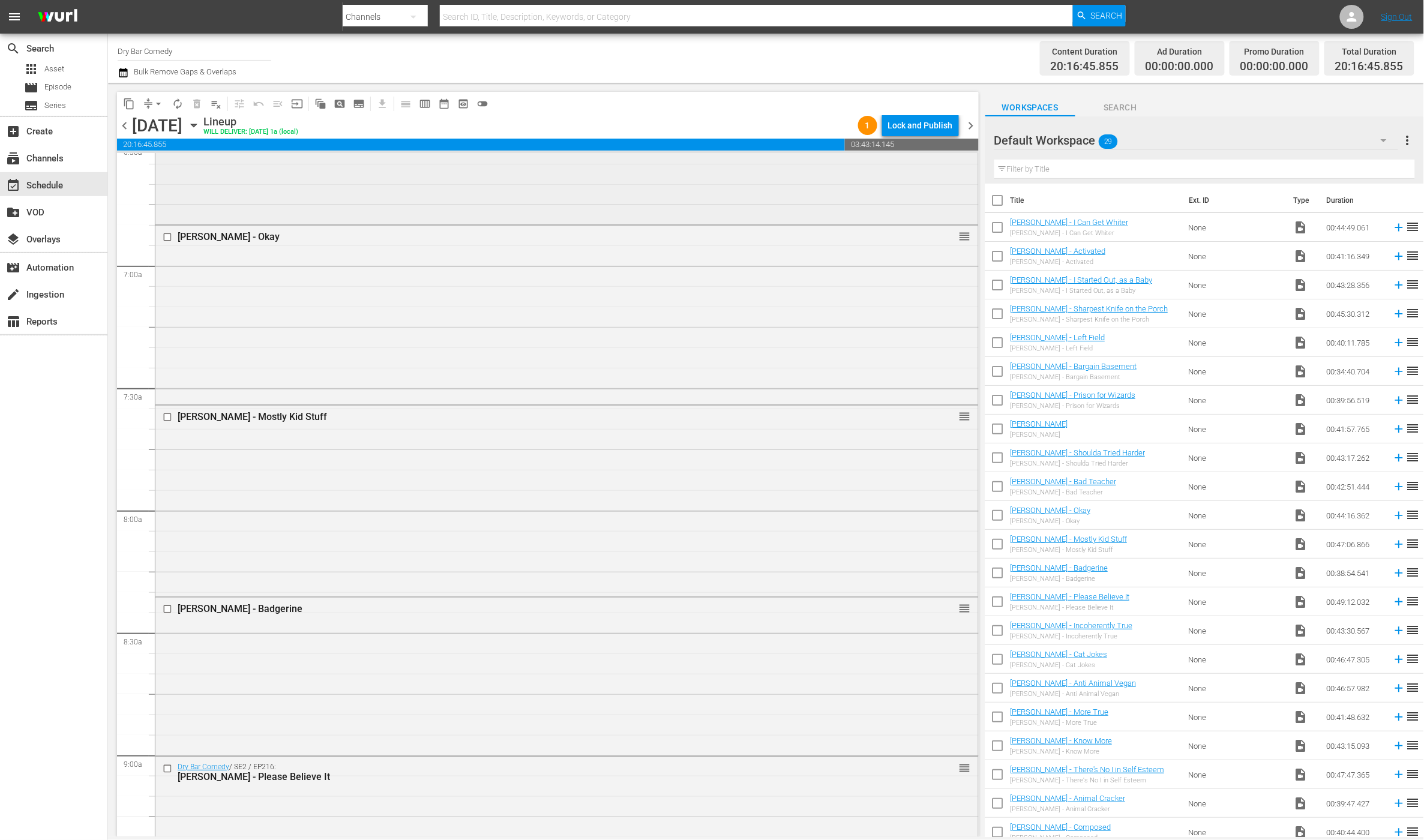
scroll to position [1516, 0]
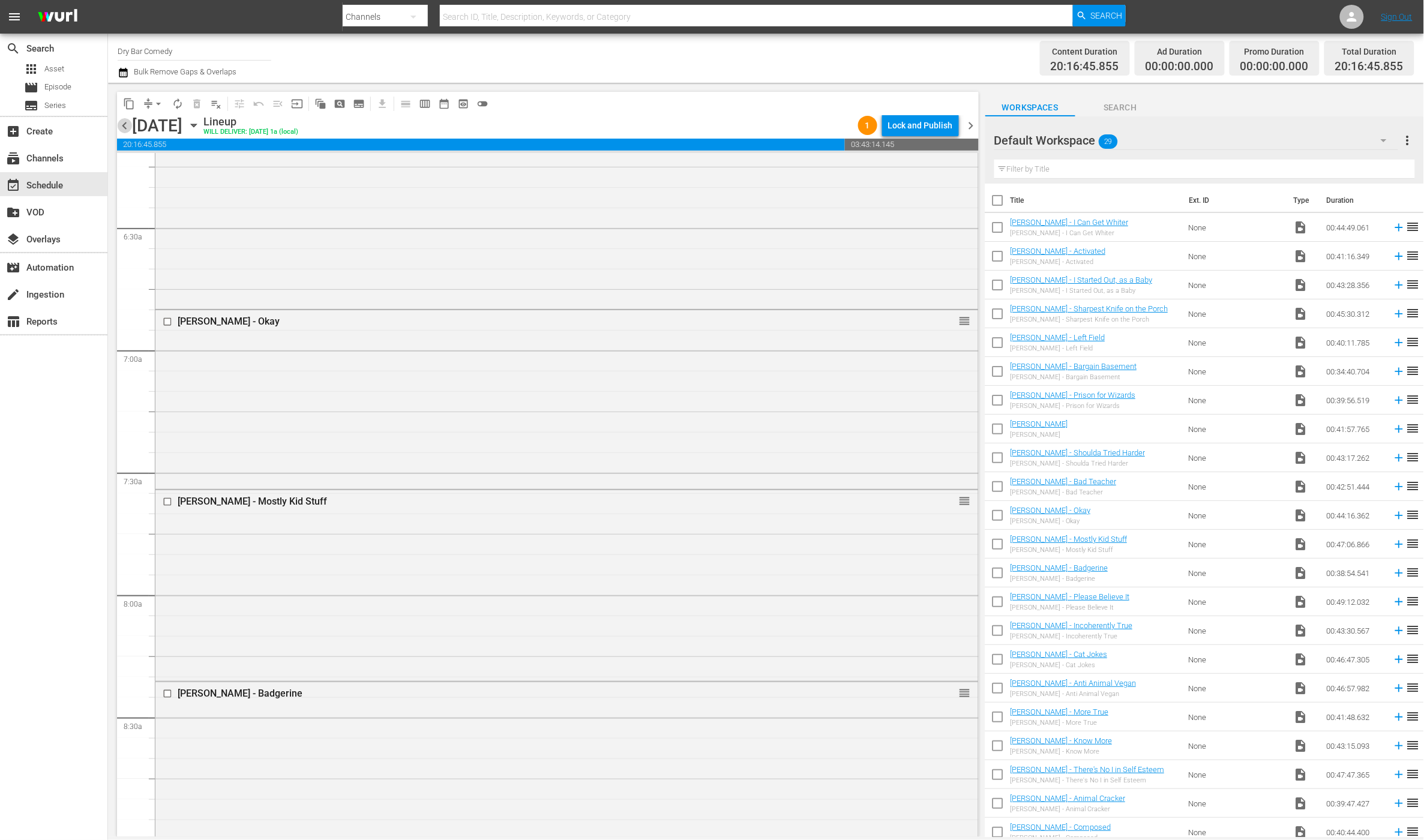
click at [127, 125] on span "chevron_left" at bounding box center [125, 125] width 15 height 15
